Goal: Navigation & Orientation: Find specific page/section

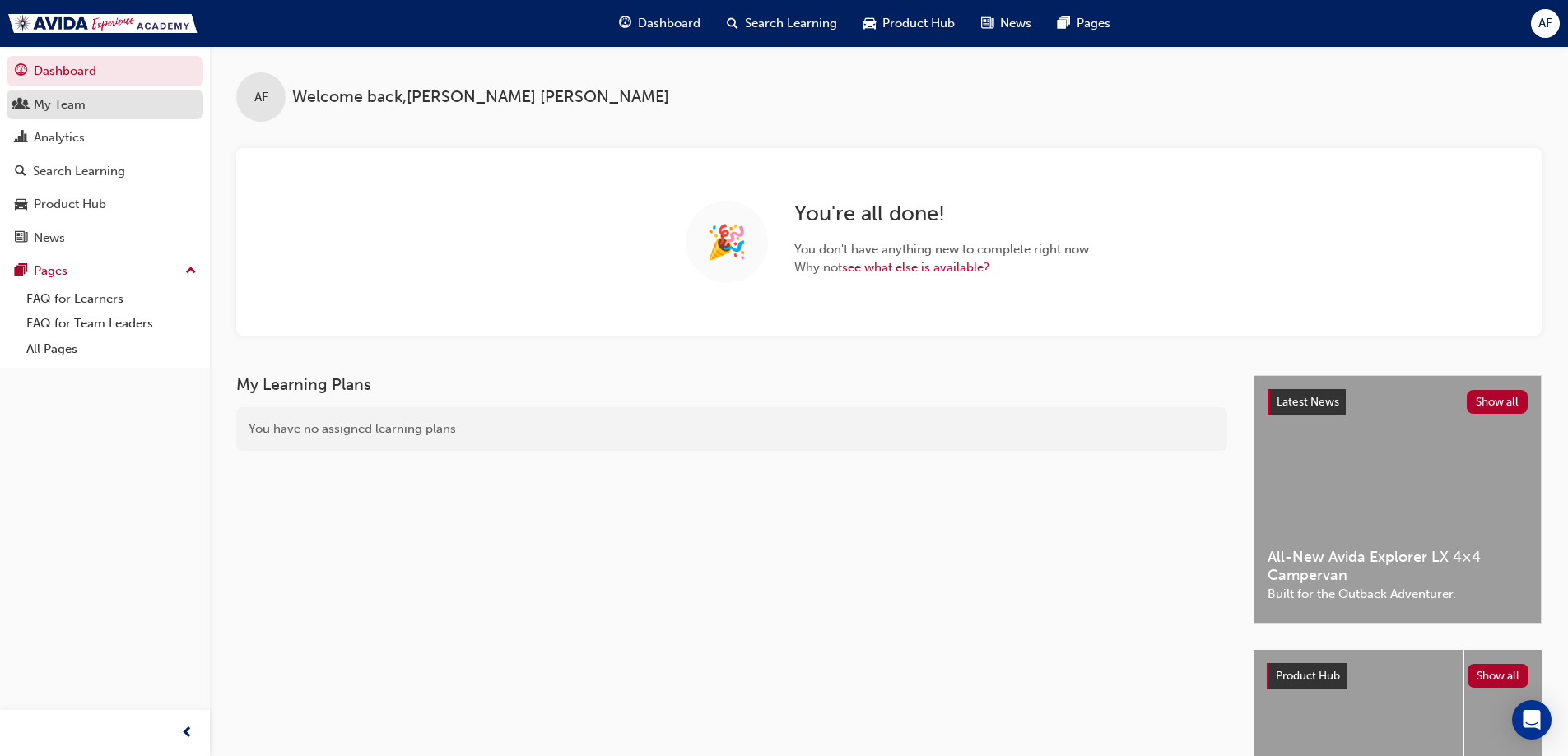
click at [78, 113] on div "My Team" at bounding box center [60, 105] width 51 height 19
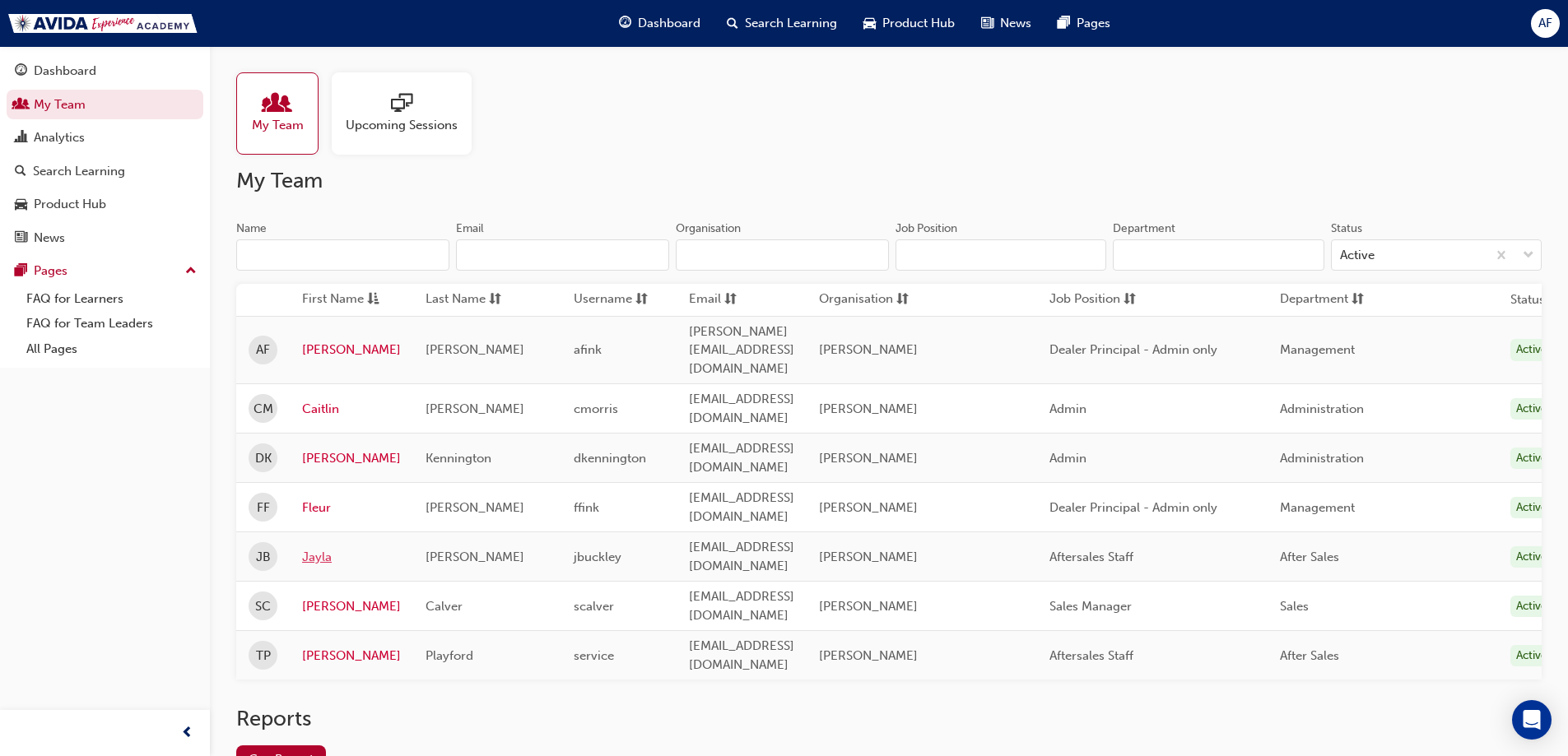
click at [318, 547] on link "Jayla" at bounding box center [351, 557] width 98 height 19
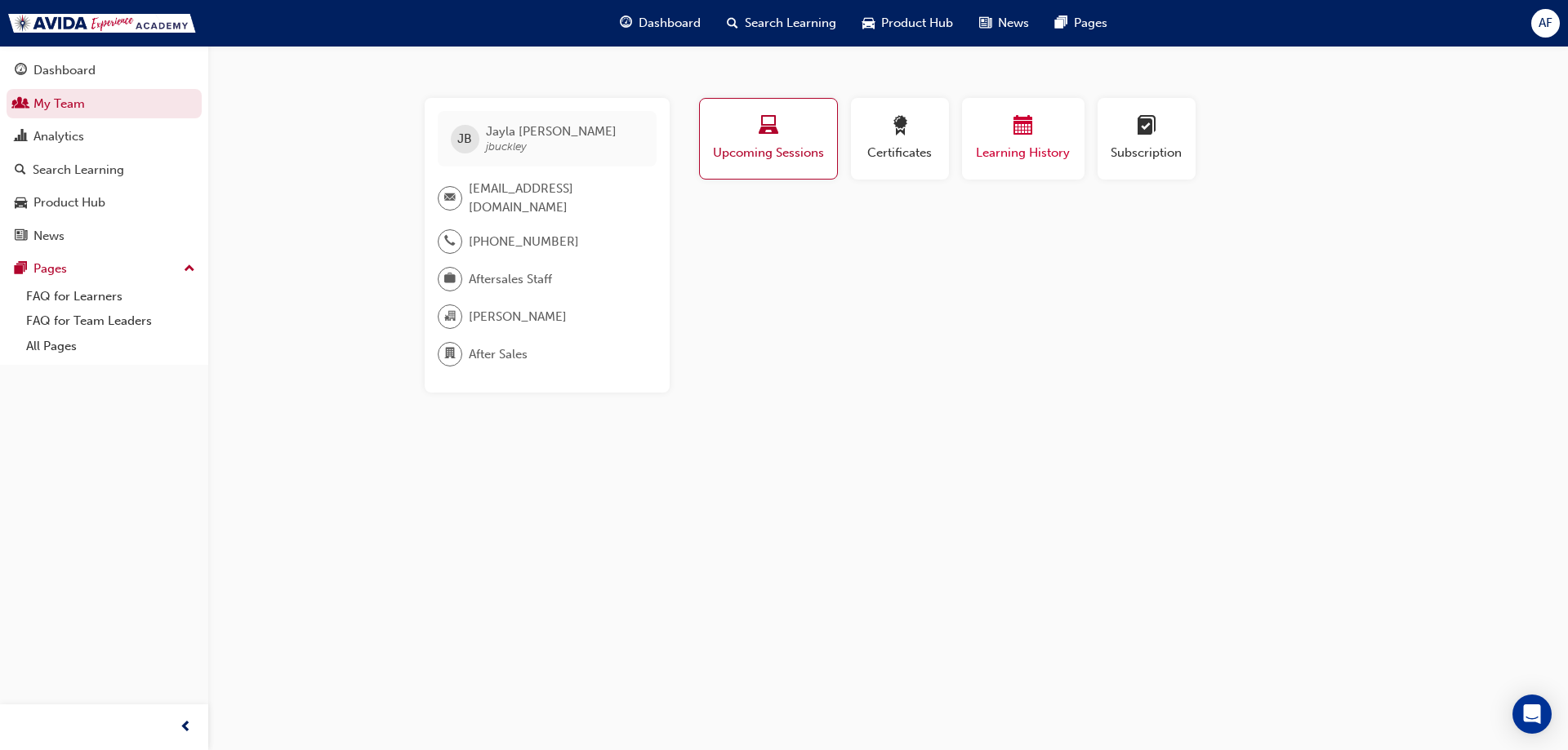
click at [1004, 139] on div "button" at bounding box center [1022, 128] width 98 height 26
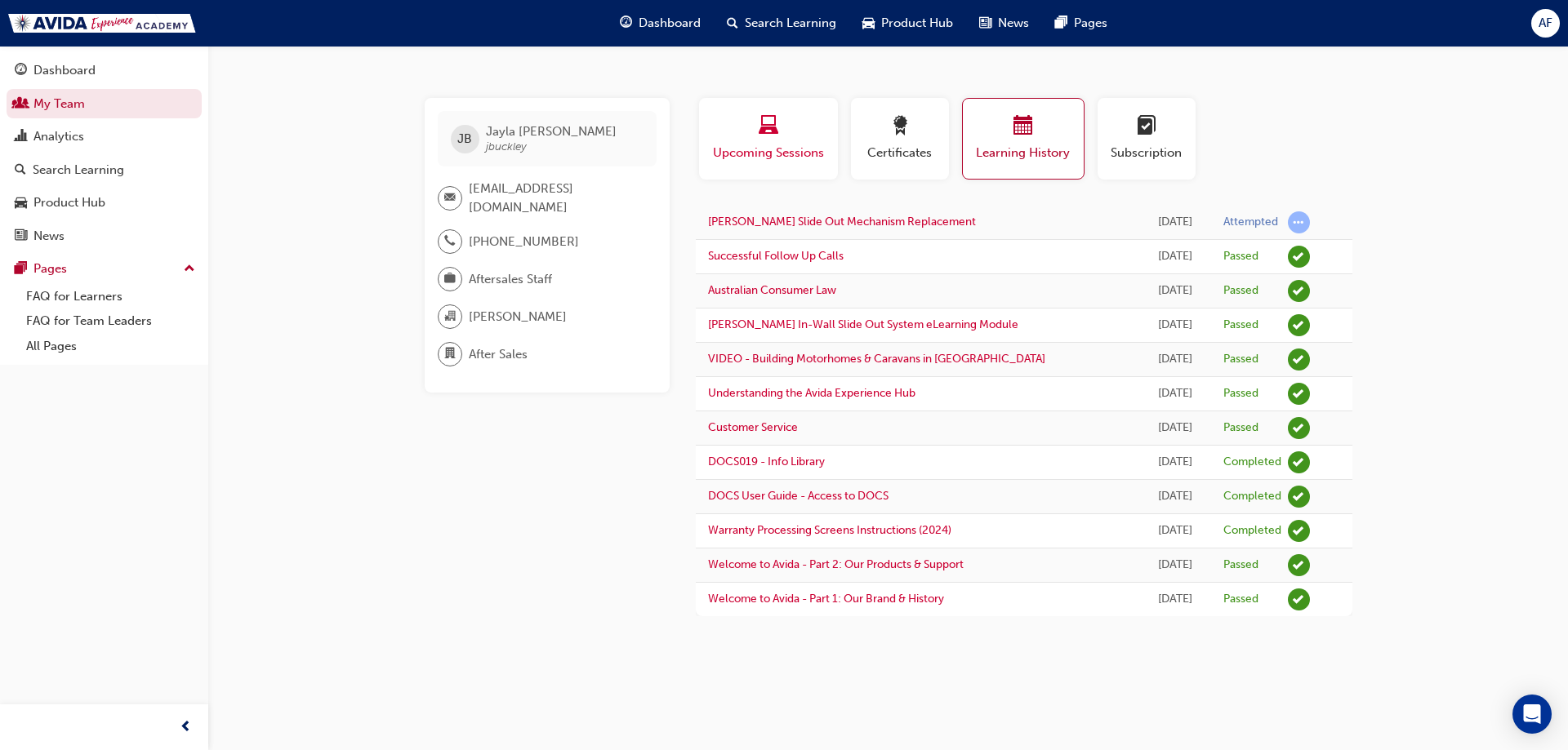
click at [799, 144] on span "Upcoming Sessions" at bounding box center [768, 153] width 114 height 19
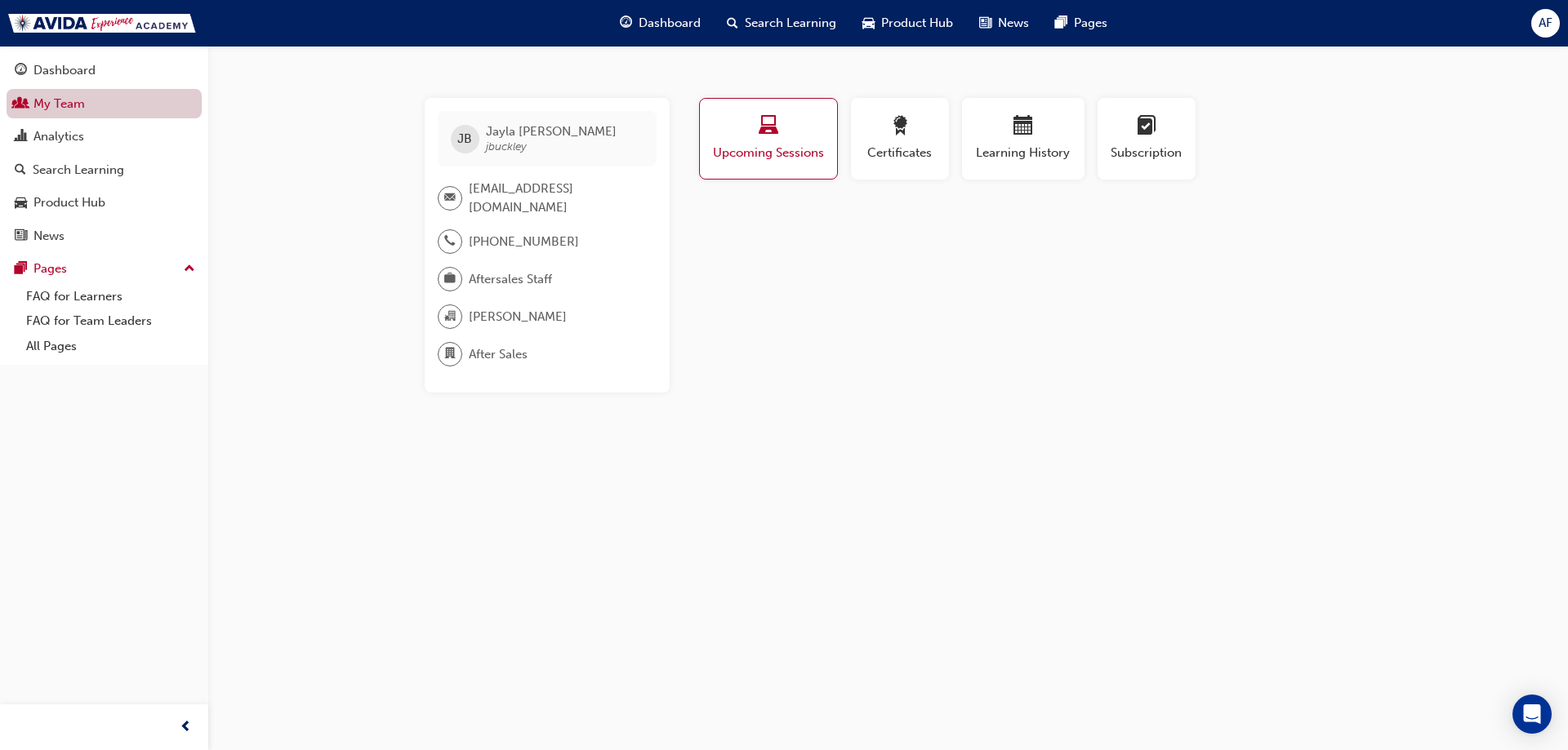
click at [89, 113] on link "My Team" at bounding box center [104, 104] width 195 height 30
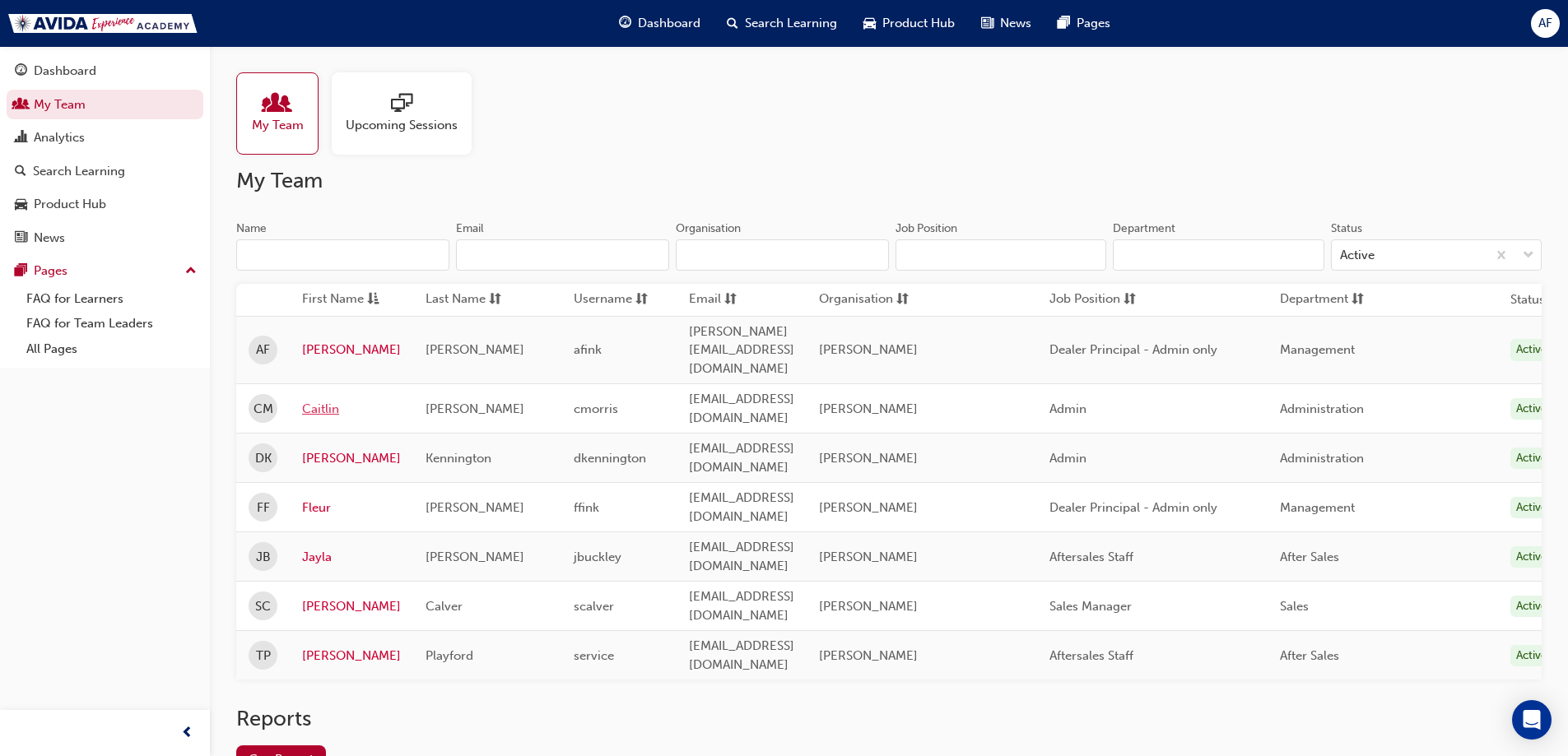
click at [324, 400] on link "Caitlin" at bounding box center [351, 409] width 98 height 19
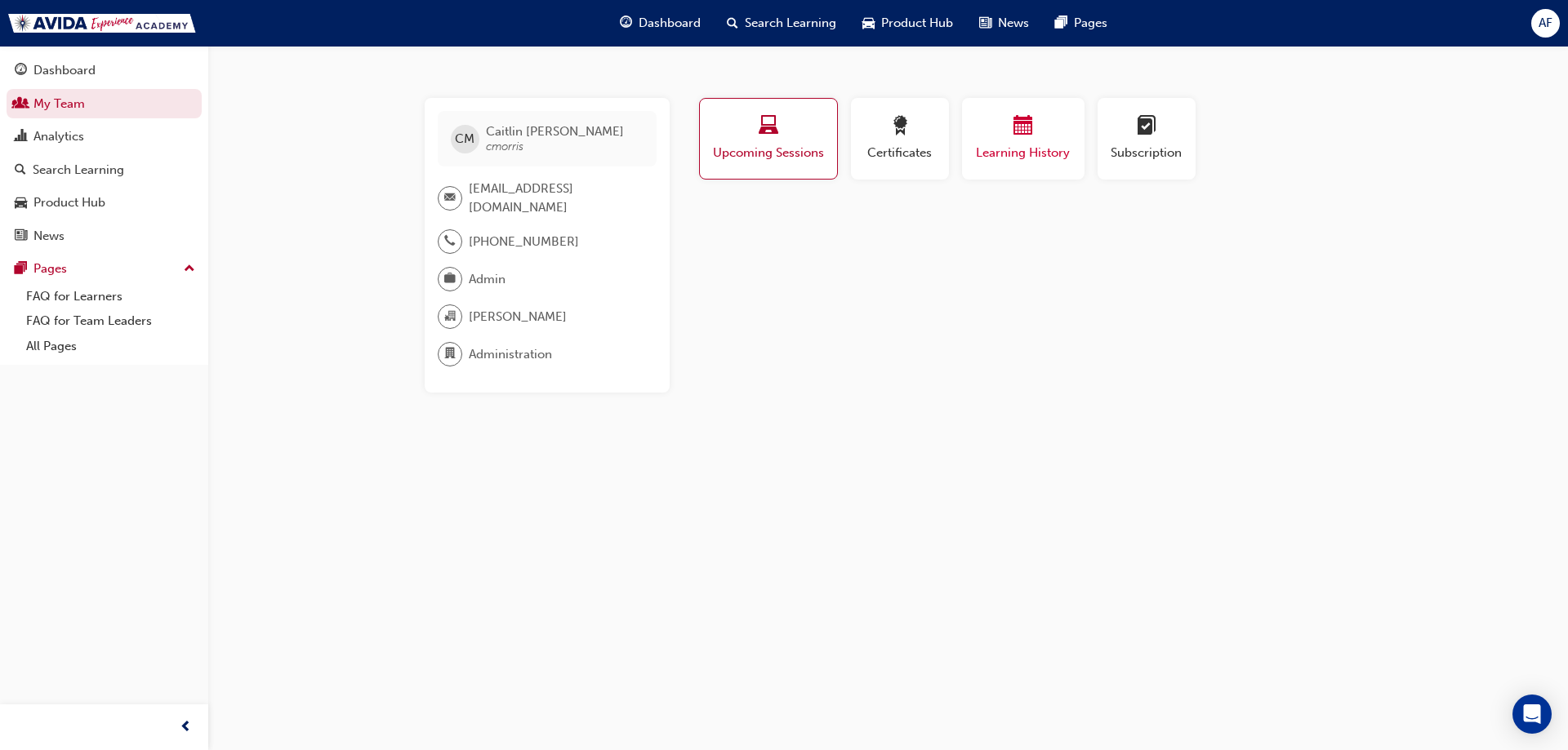
click at [1030, 166] on button "Learning History" at bounding box center [1023, 139] width 122 height 82
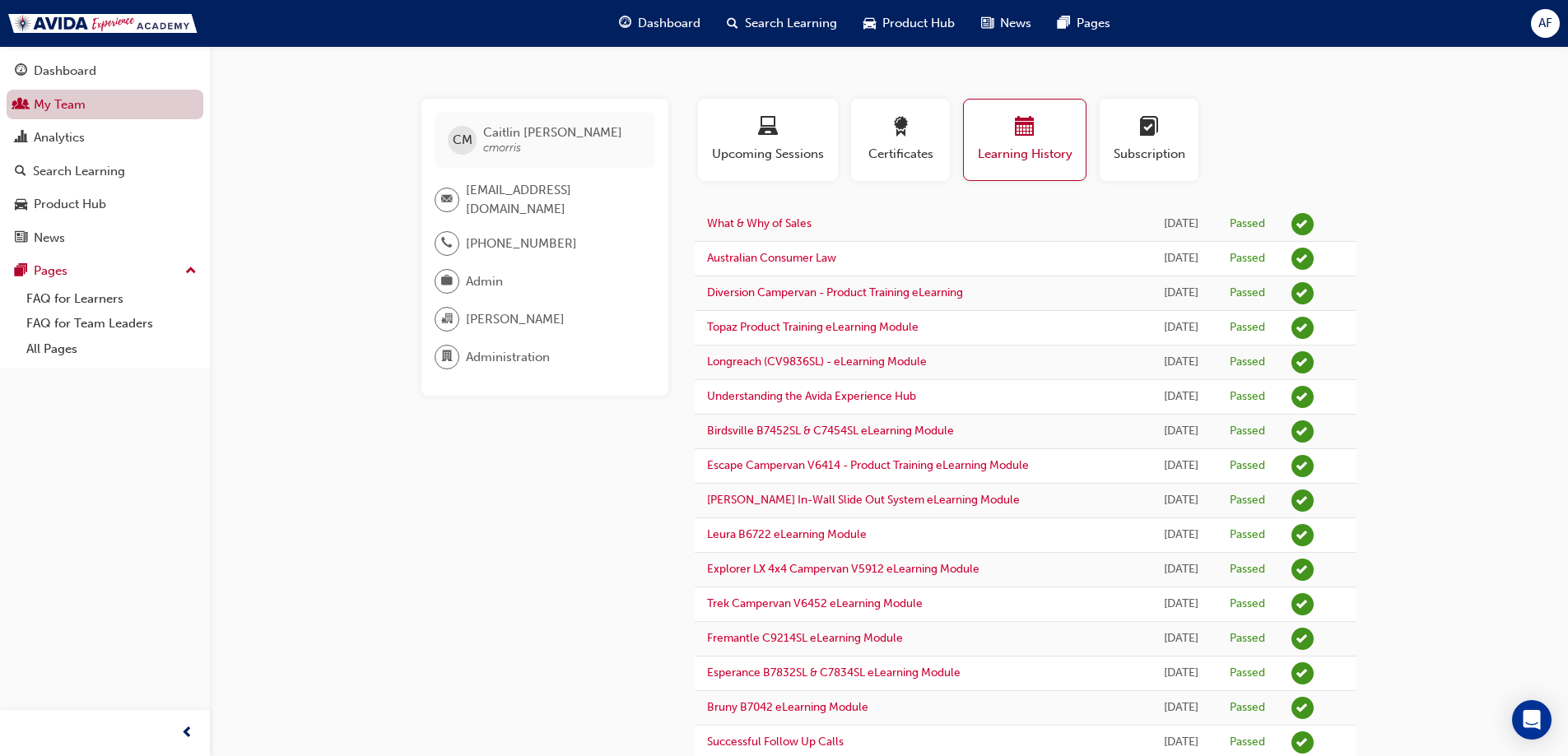
click at [15, 98] on span "people-icon" at bounding box center [20, 106] width 12 height 15
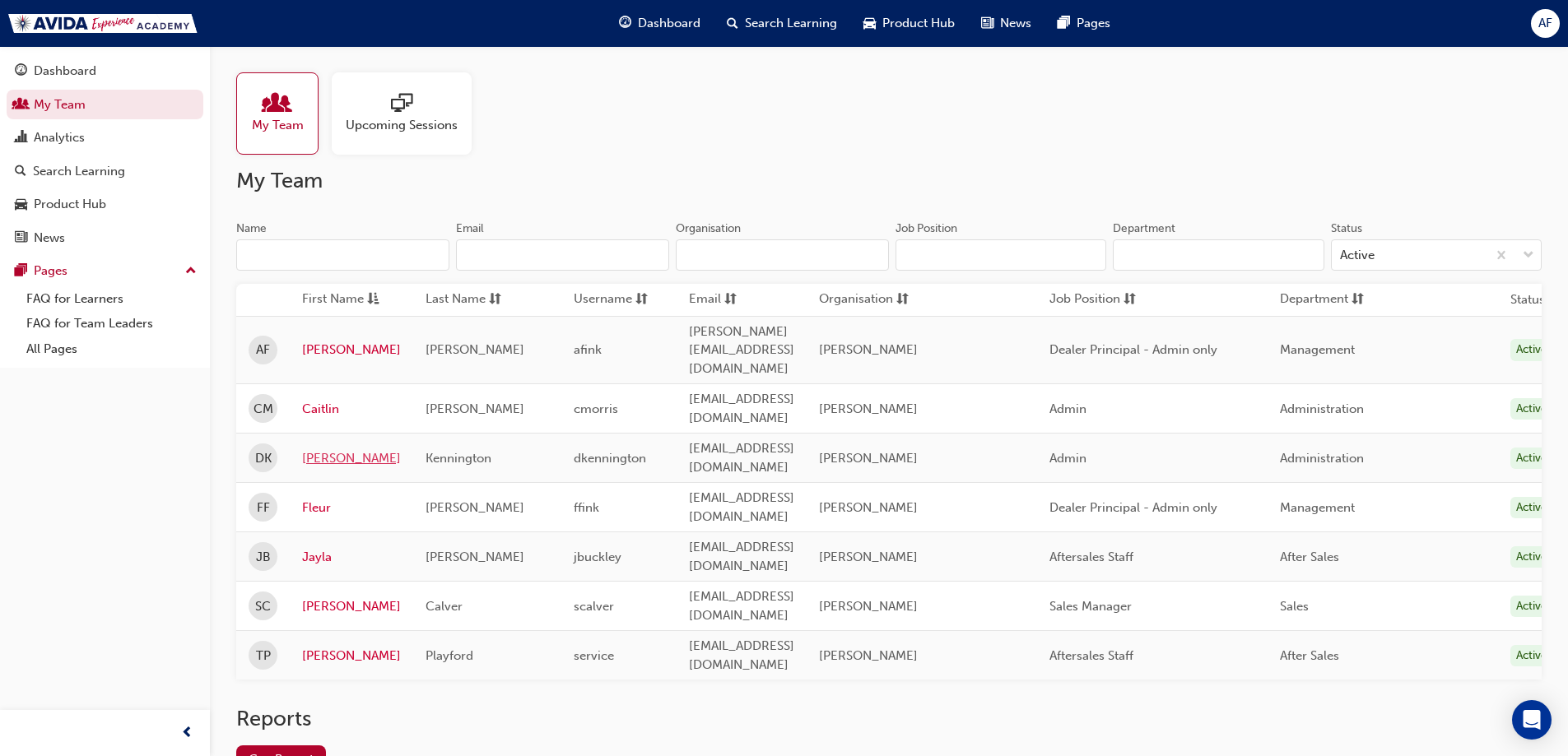
click at [320, 449] on link "[PERSON_NAME]" at bounding box center [351, 458] width 98 height 19
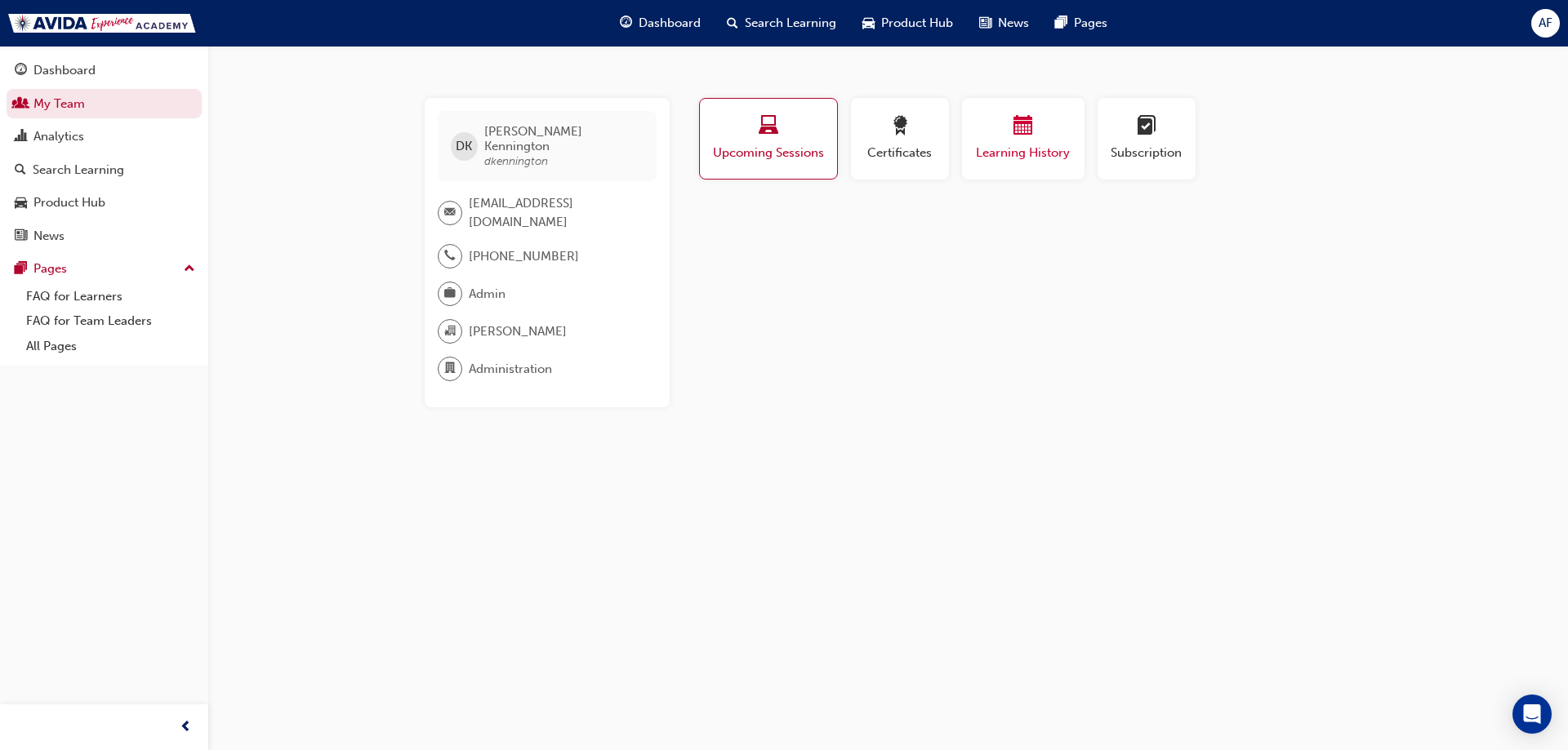
click at [1029, 142] on div "Learning History" at bounding box center [1022, 139] width 98 height 46
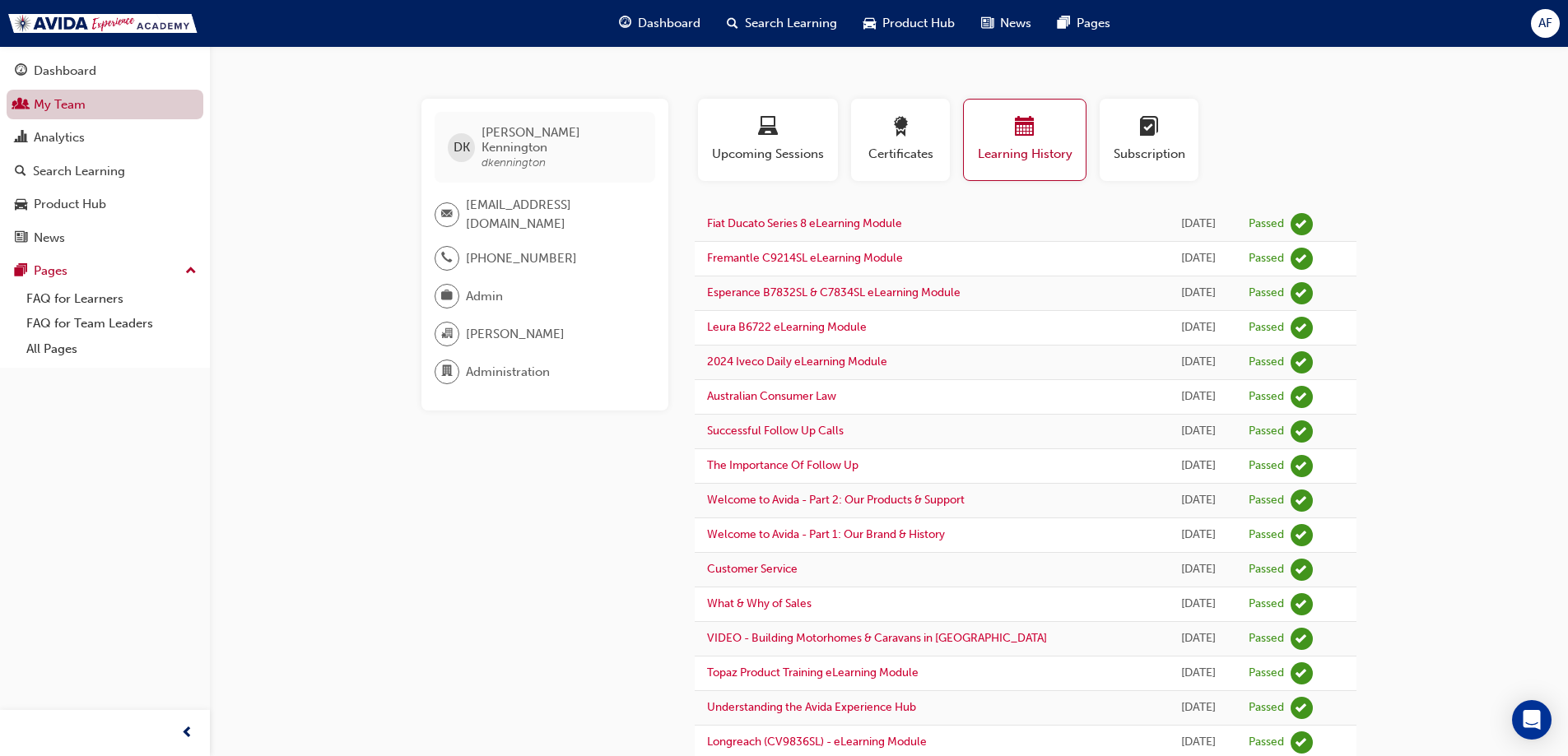
click at [62, 102] on link "My Team" at bounding box center [105, 105] width 197 height 30
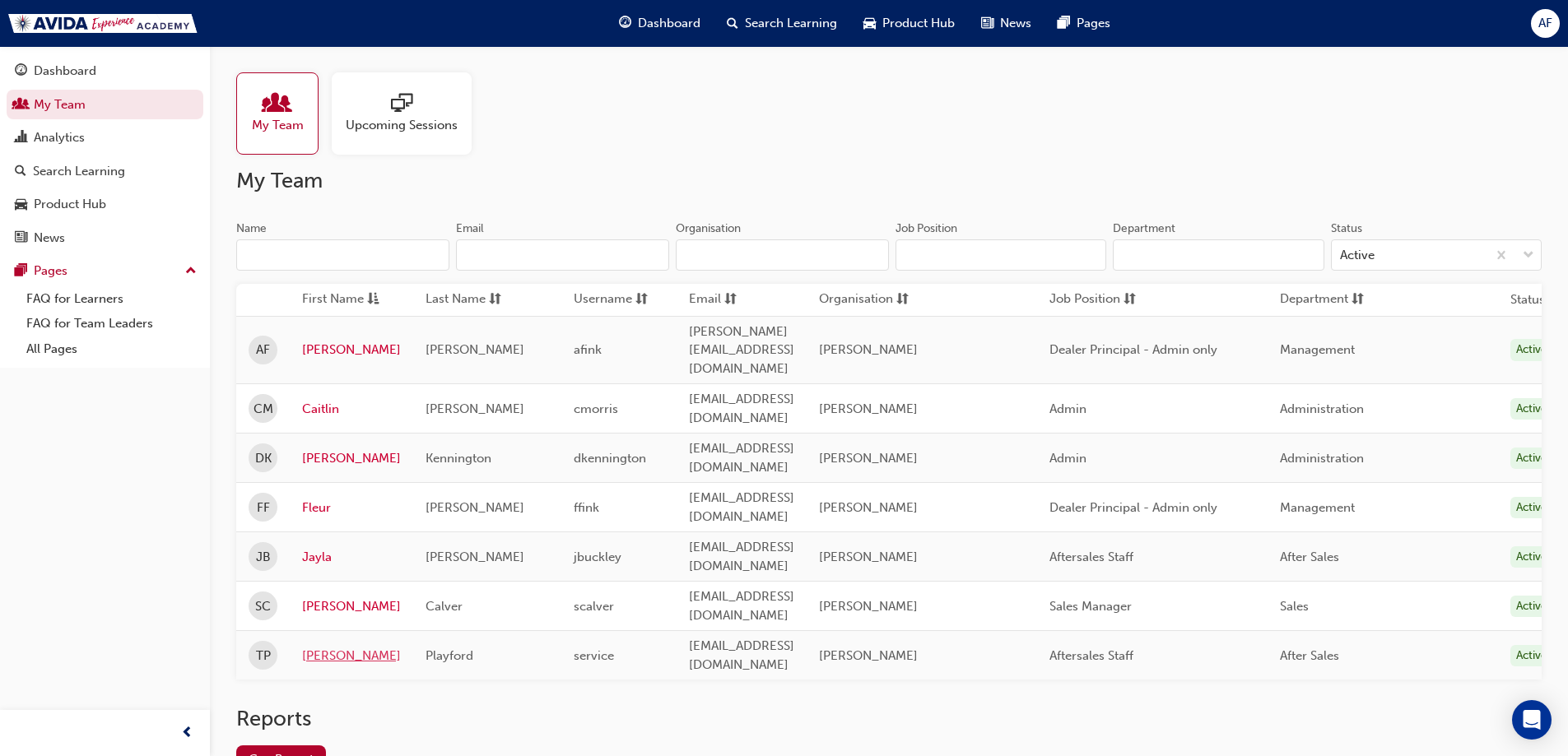
click at [344, 647] on link "[PERSON_NAME]" at bounding box center [351, 656] width 98 height 19
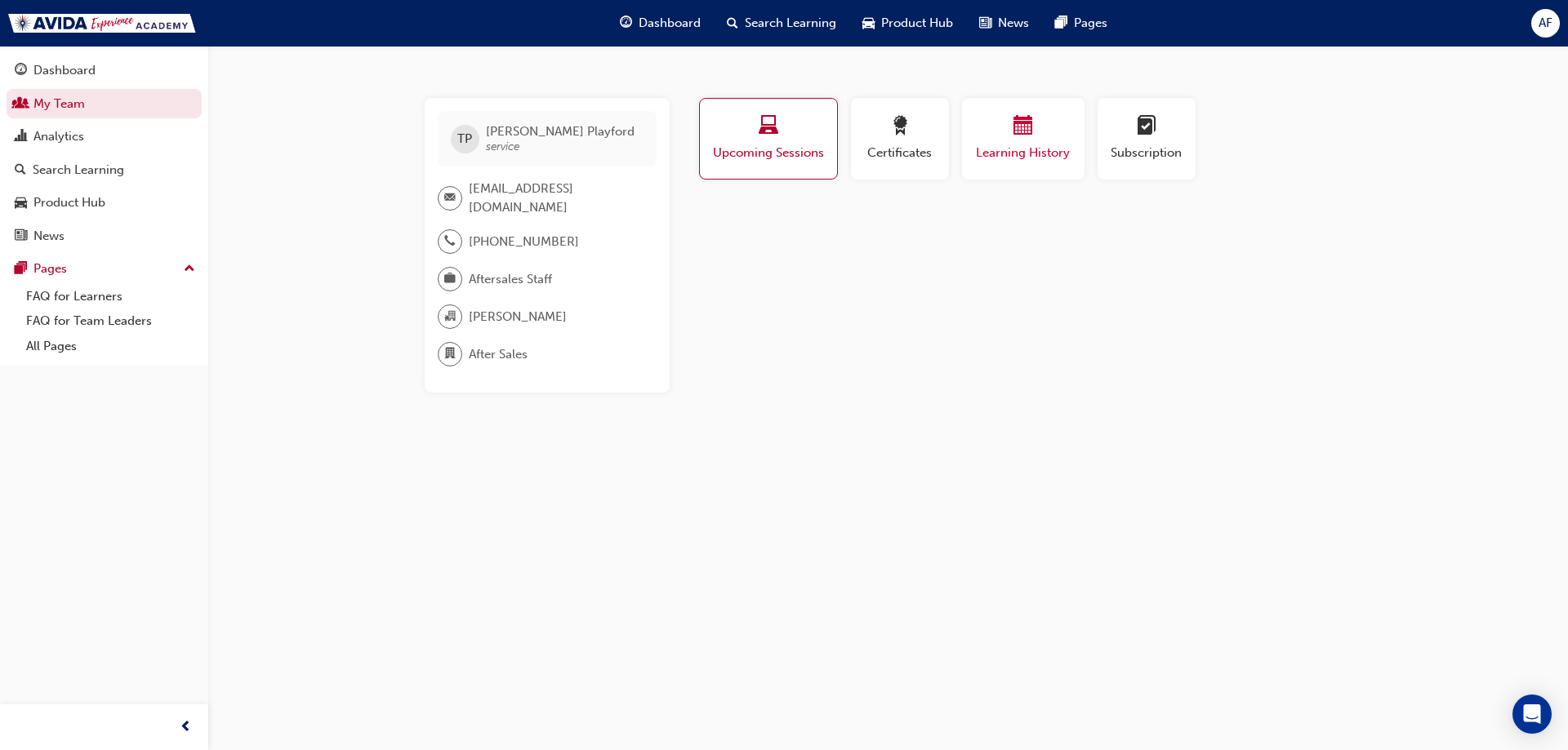
click at [1003, 136] on div "button" at bounding box center [1022, 128] width 98 height 26
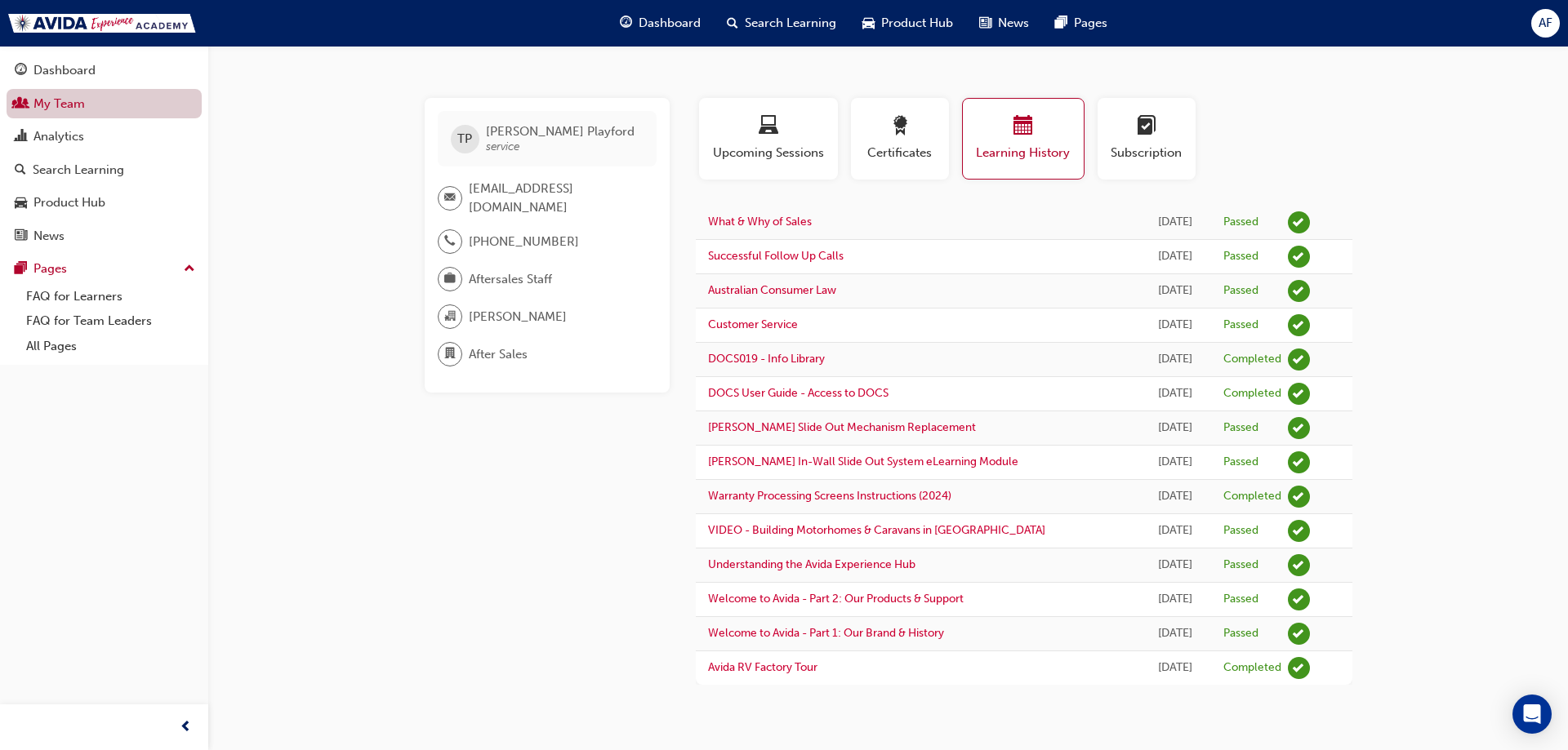
click at [67, 108] on link "My Team" at bounding box center [104, 104] width 195 height 30
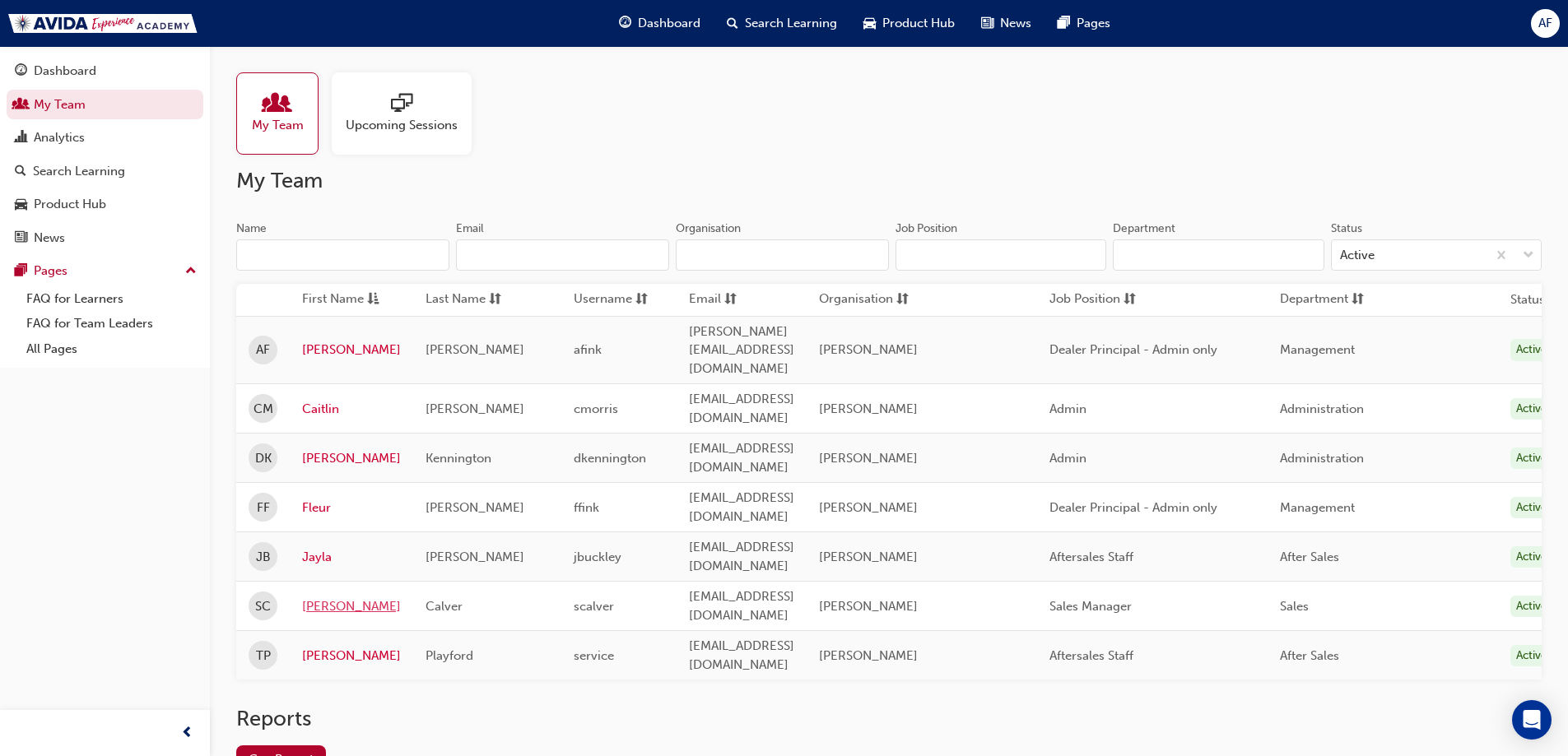
click at [328, 597] on link "[PERSON_NAME]" at bounding box center [351, 606] width 98 height 19
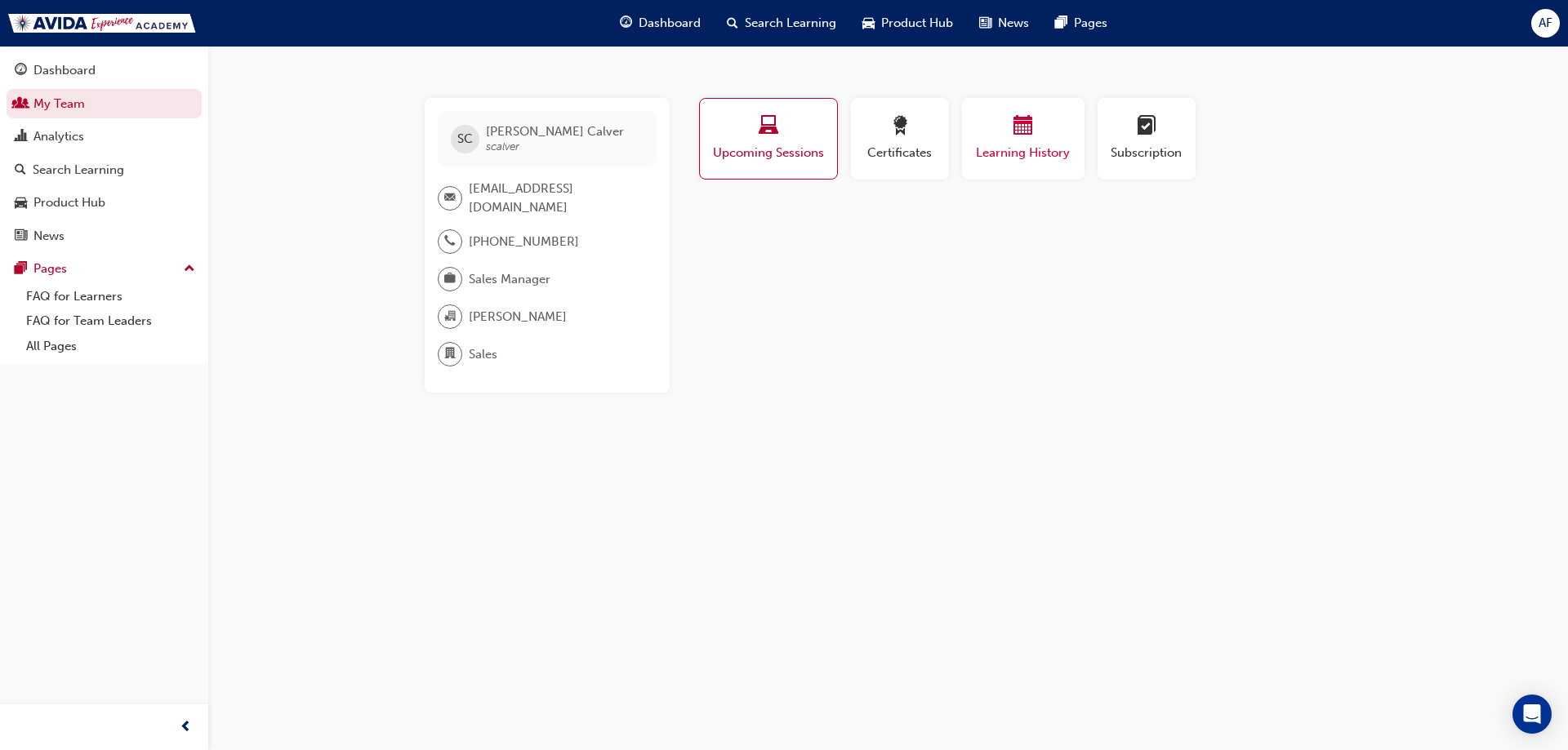
click at [1021, 119] on span "calendar-icon" at bounding box center [1022, 127] width 19 height 22
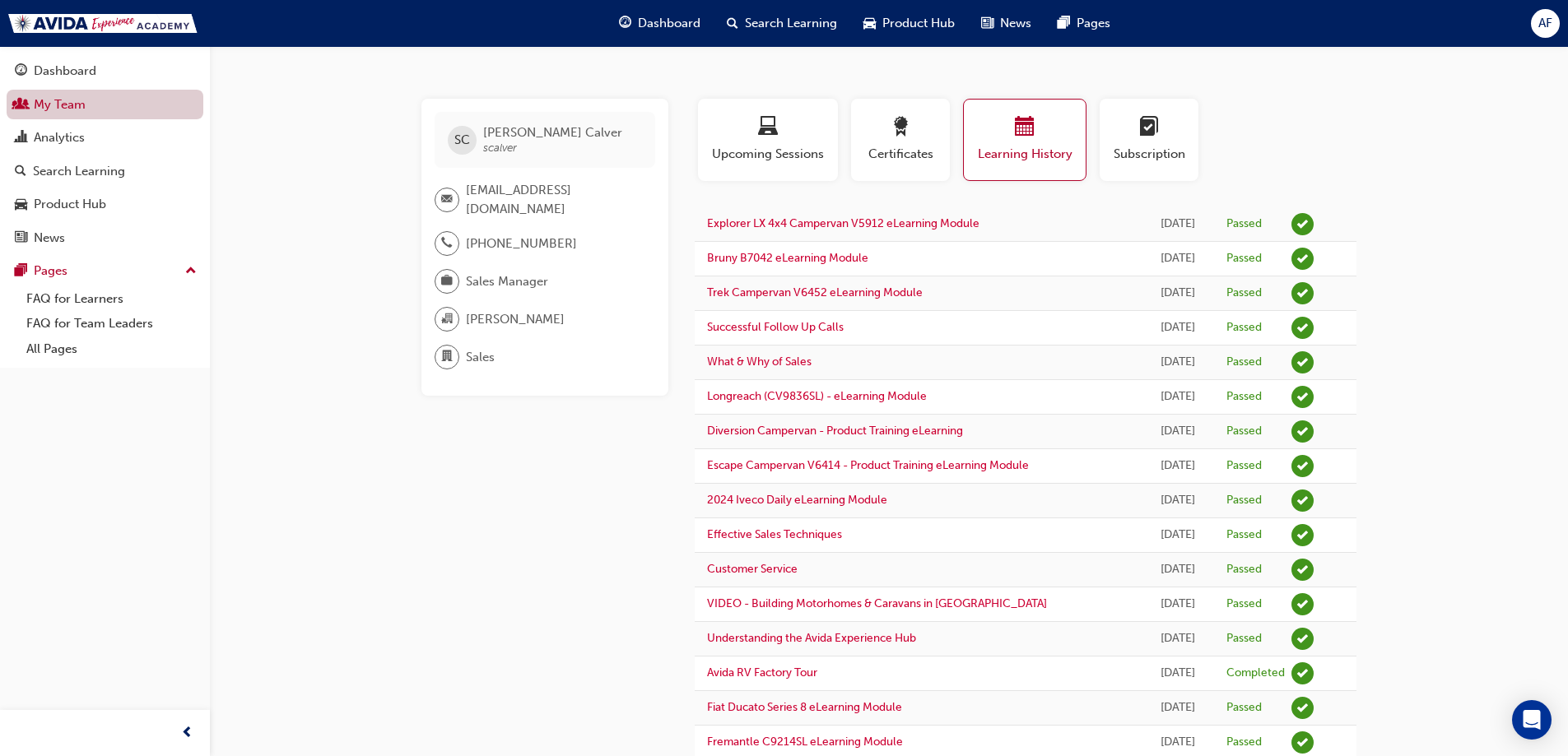
click at [71, 96] on link "My Team" at bounding box center [105, 105] width 197 height 30
